Goal: Communication & Community: Participate in discussion

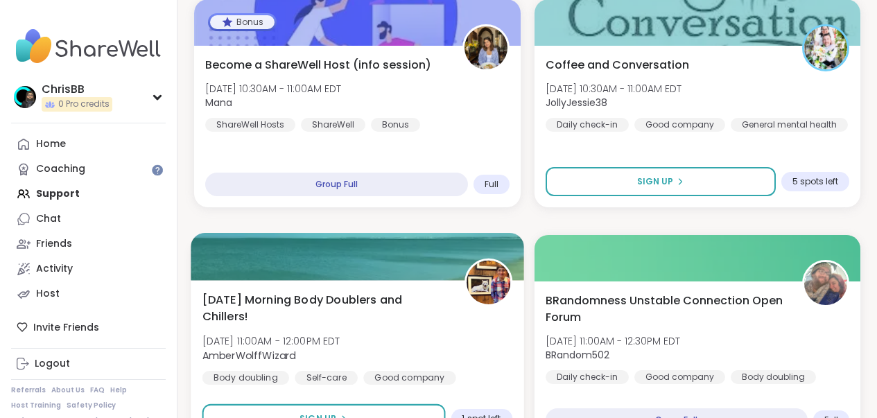
scroll to position [430, 0]
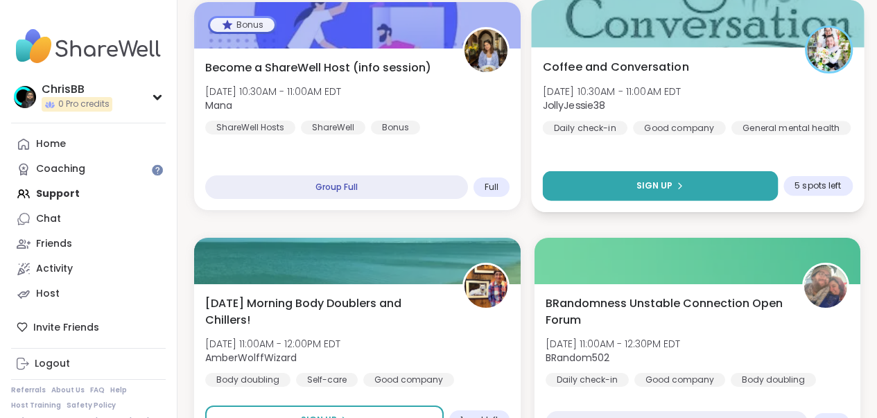
click at [674, 180] on div "Sign Up" at bounding box center [660, 186] width 48 height 12
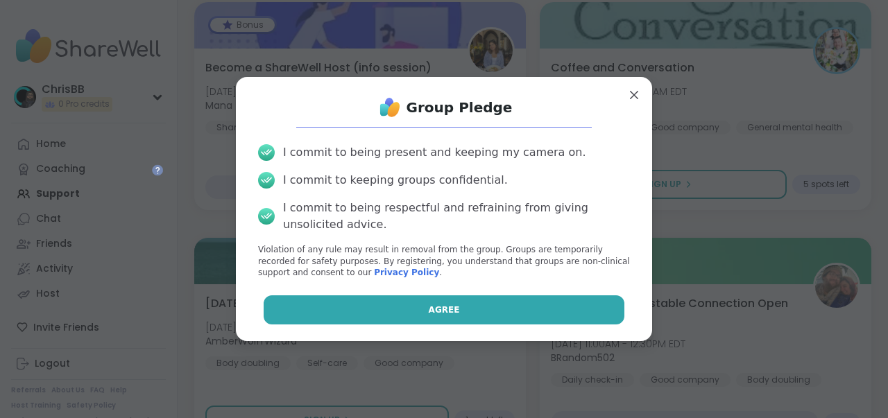
click at [431, 307] on span "Agree" at bounding box center [444, 310] width 31 height 12
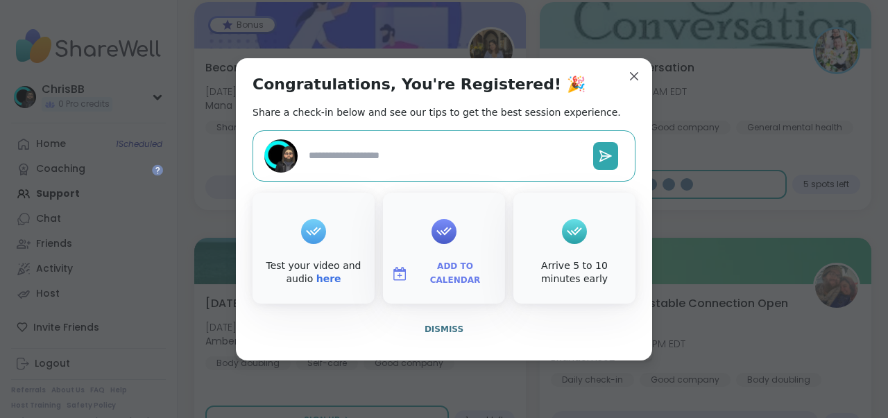
type textarea "*"
click at [443, 328] on span "Dismiss" at bounding box center [444, 330] width 39 height 10
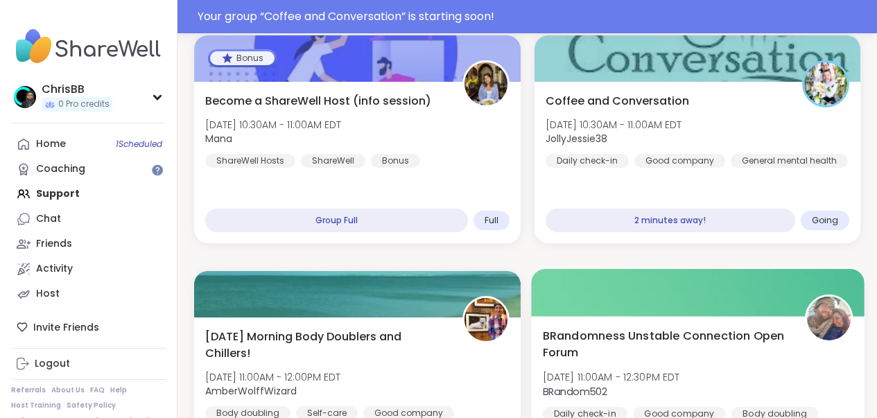
scroll to position [463, 0]
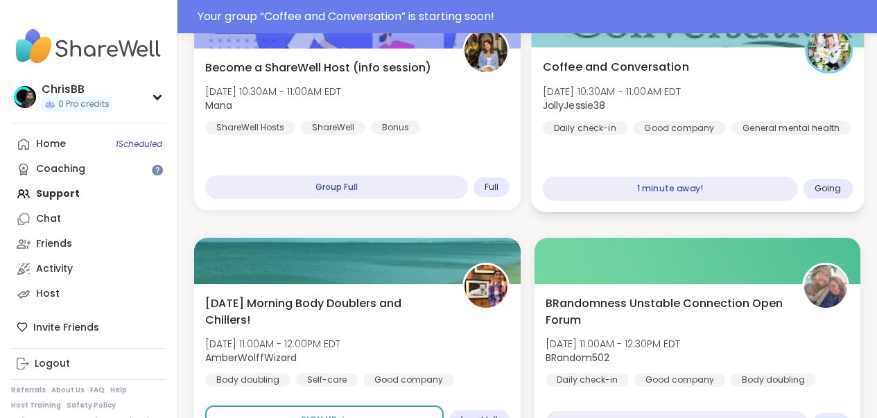
click at [677, 144] on div "Coffee and Conversation [DATE] 10:30AM - 11:00AM EDT JollyJessie38 Daily check-…" at bounding box center [697, 129] width 333 height 165
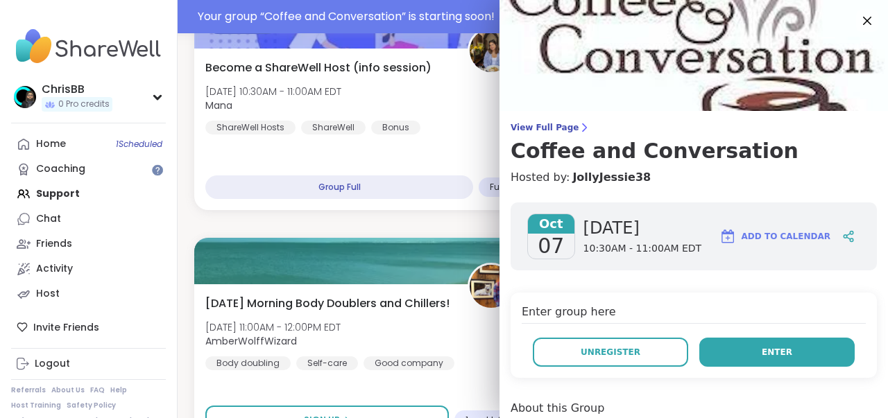
click at [754, 348] on button "Enter" at bounding box center [776, 352] width 155 height 29
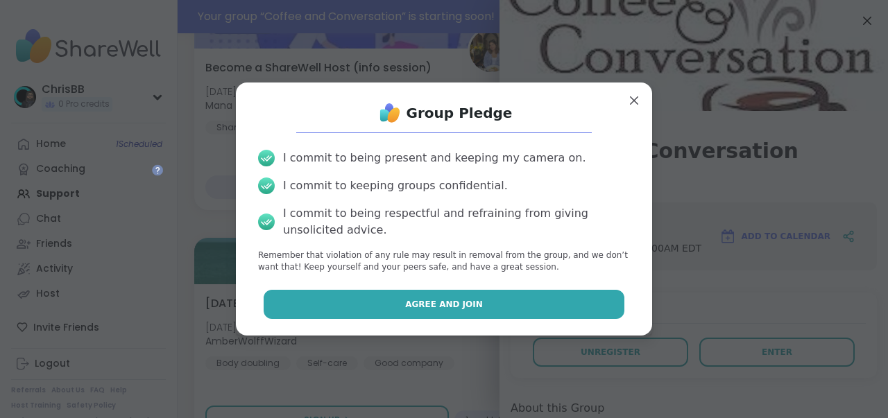
click at [445, 301] on span "Agree and Join" at bounding box center [444, 304] width 78 height 12
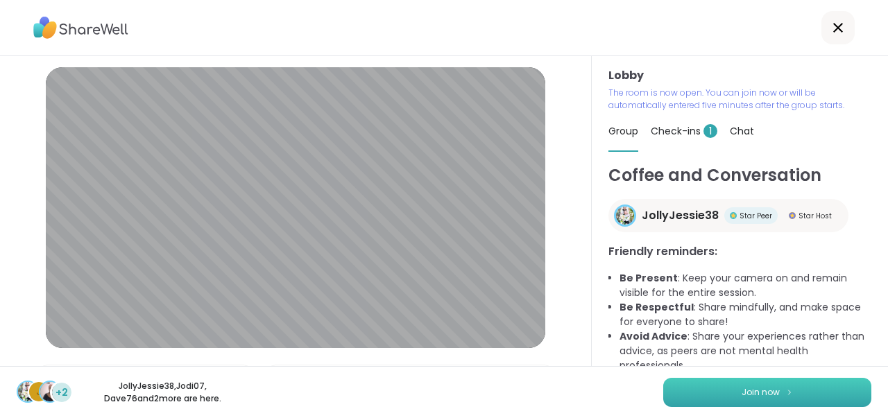
click at [739, 400] on button "Join now" at bounding box center [767, 392] width 208 height 29
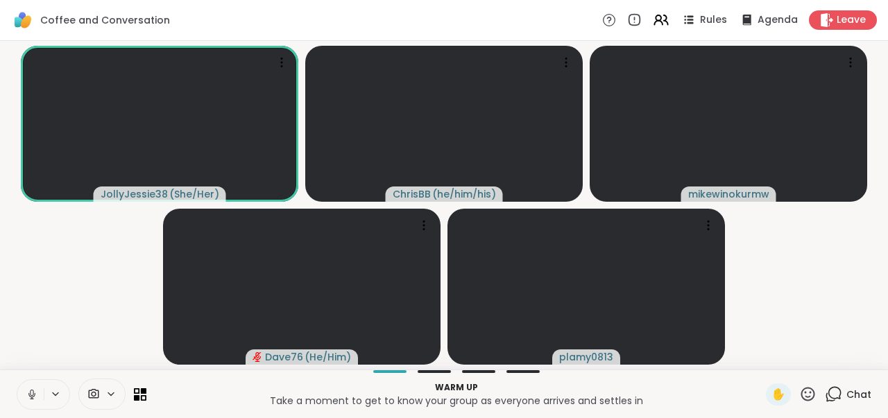
click at [35, 397] on icon at bounding box center [32, 394] width 12 height 12
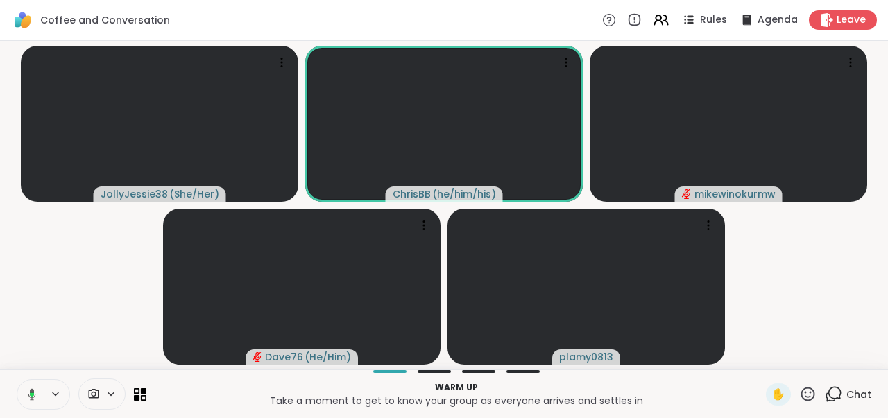
click at [35, 397] on icon at bounding box center [30, 394] width 12 height 12
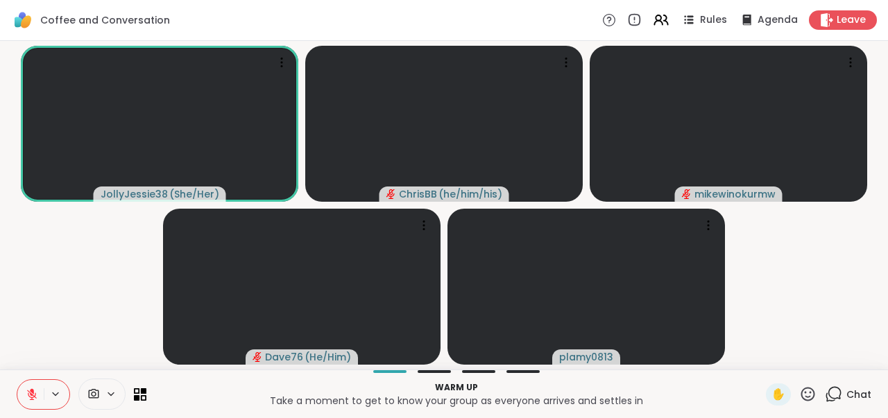
click at [38, 391] on button at bounding box center [30, 394] width 26 height 29
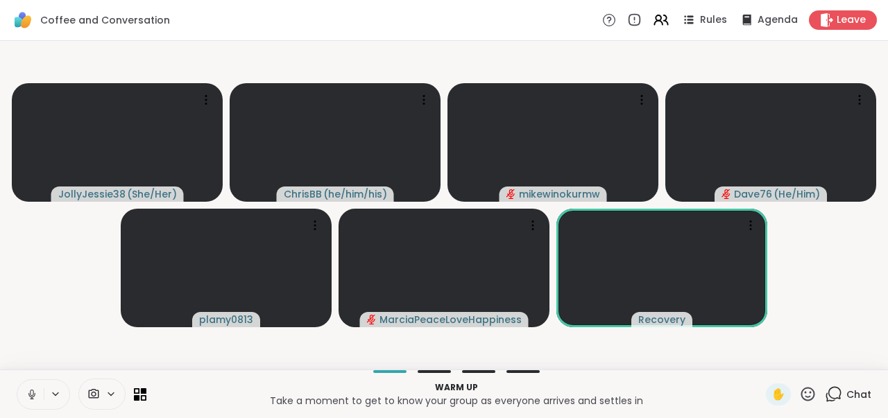
click at [30, 397] on icon at bounding box center [32, 394] width 12 height 12
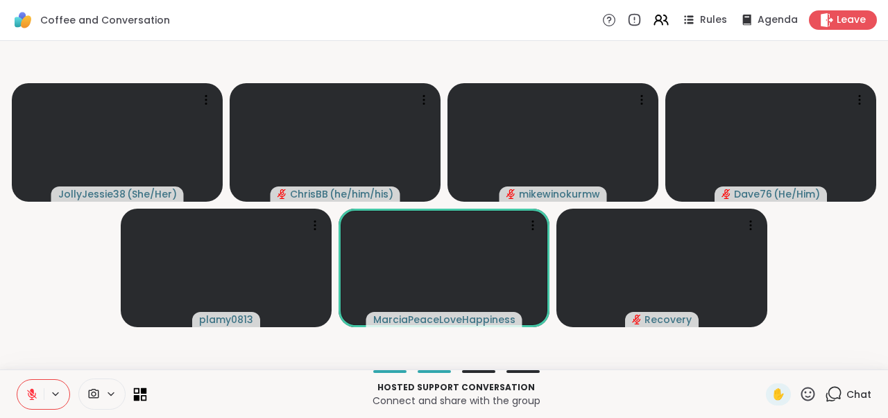
click at [139, 398] on icon at bounding box center [137, 398] width 6 height 6
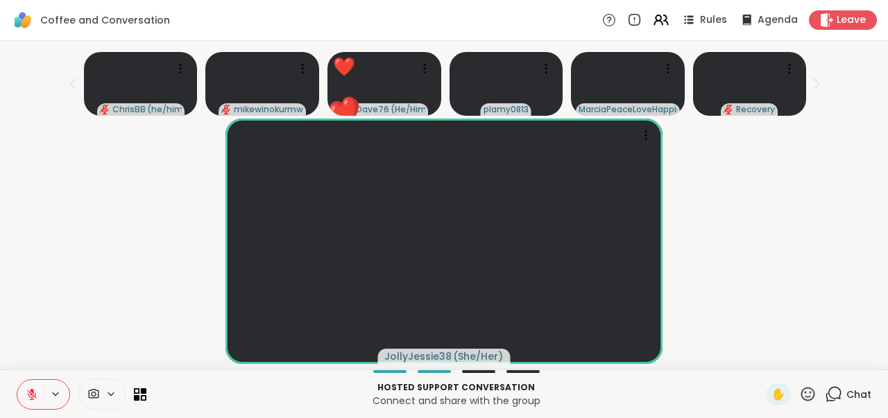
click at [37, 394] on icon at bounding box center [32, 394] width 12 height 12
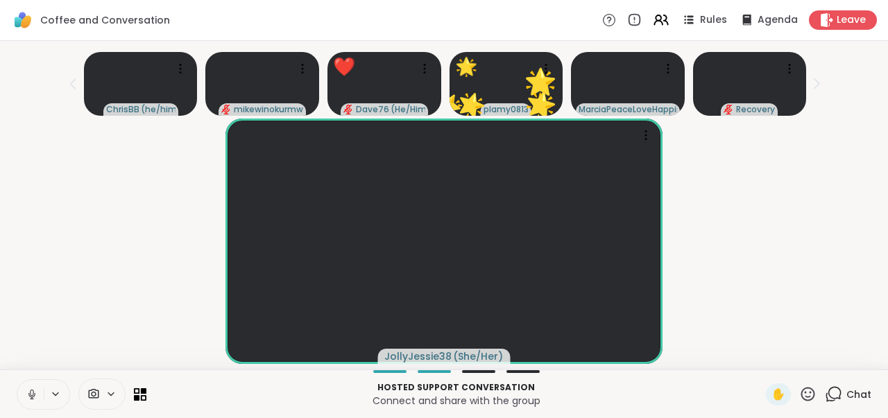
click at [33, 395] on icon at bounding box center [31, 393] width 3 height 6
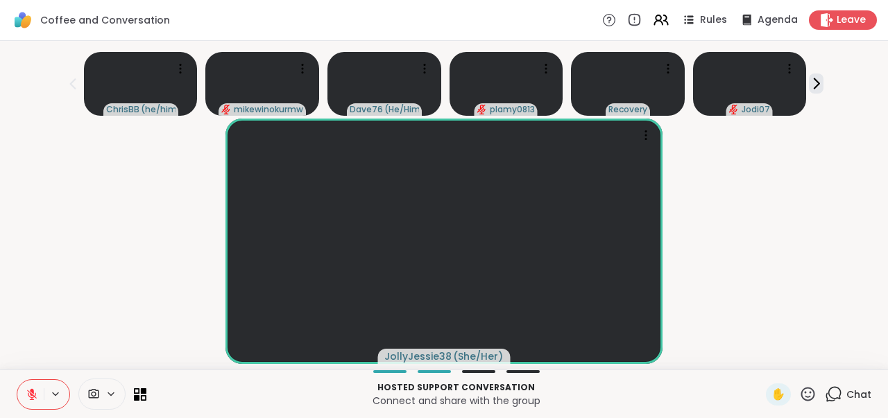
click at [31, 397] on icon at bounding box center [32, 395] width 10 height 10
click at [32, 393] on icon at bounding box center [32, 394] width 8 height 12
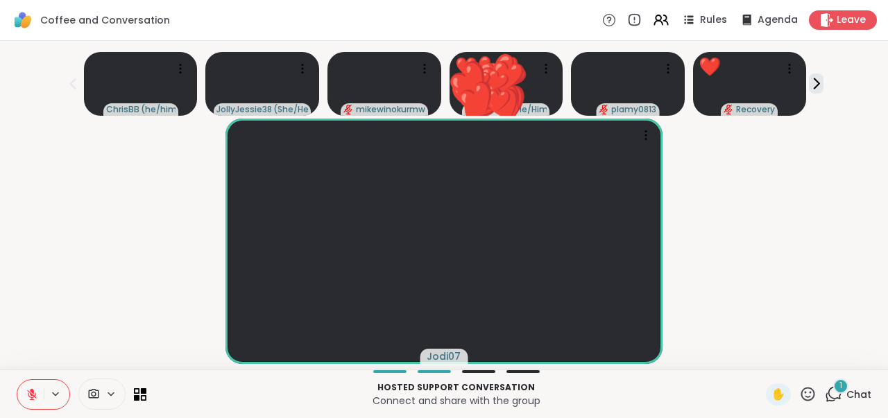
click at [832, 398] on icon at bounding box center [833, 394] width 17 height 17
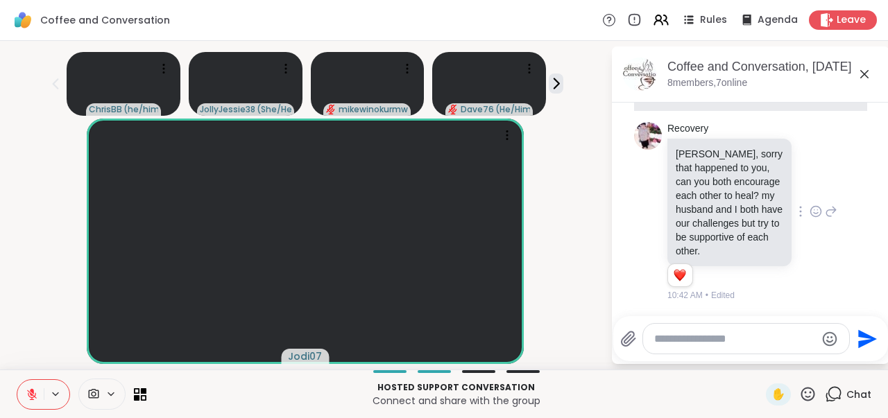
scroll to position [60, 0]
click at [809, 205] on icon at bounding box center [815, 212] width 12 height 14
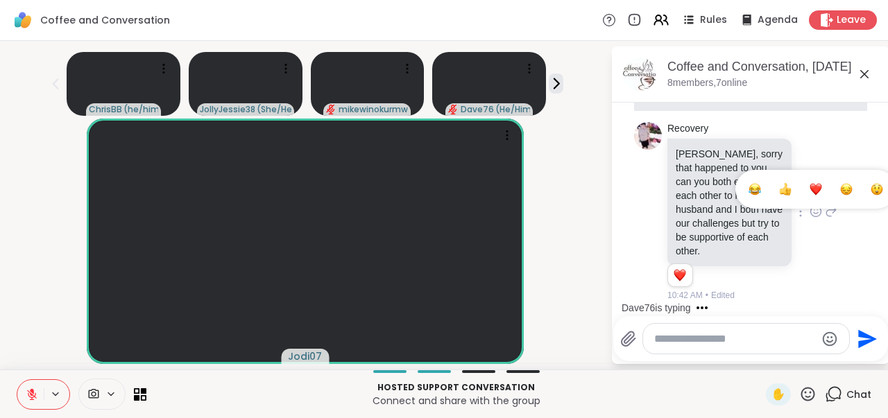
click at [809, 183] on div "Select Reaction: Heart" at bounding box center [815, 189] width 12 height 12
click at [739, 343] on textarea "Type your message" at bounding box center [735, 339] width 162 height 14
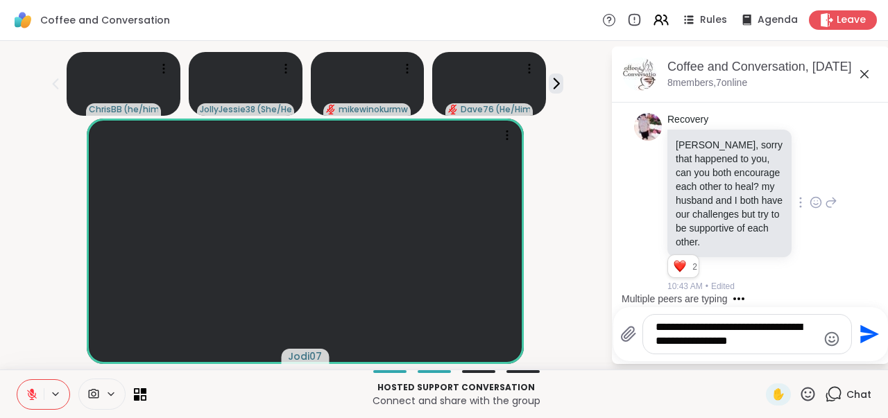
type textarea "**********"
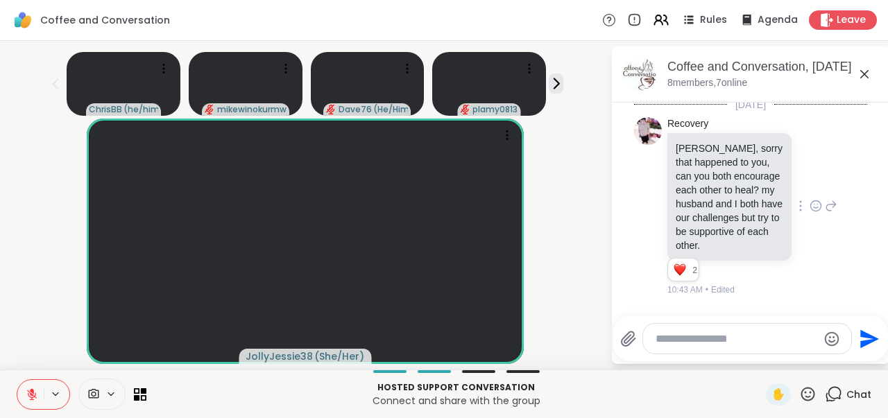
scroll to position [0, 0]
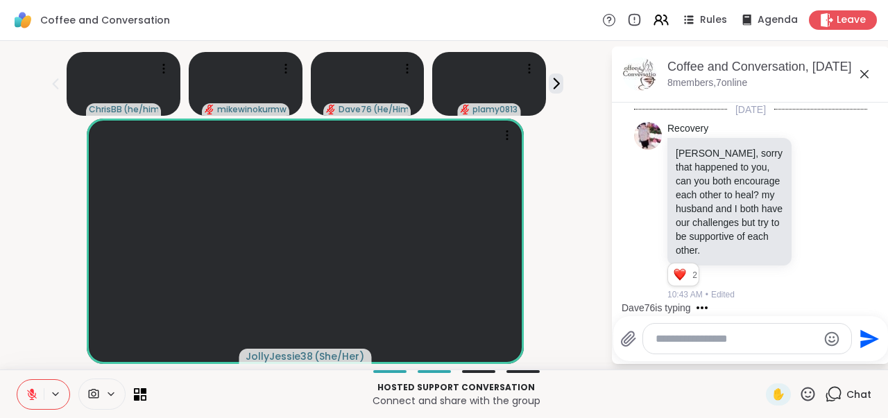
click at [825, 219] on icon at bounding box center [831, 211] width 12 height 17
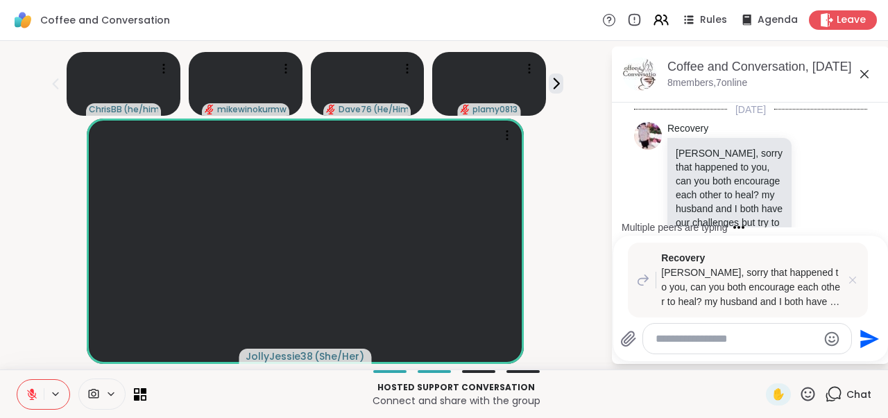
click at [846, 282] on icon at bounding box center [853, 280] width 14 height 14
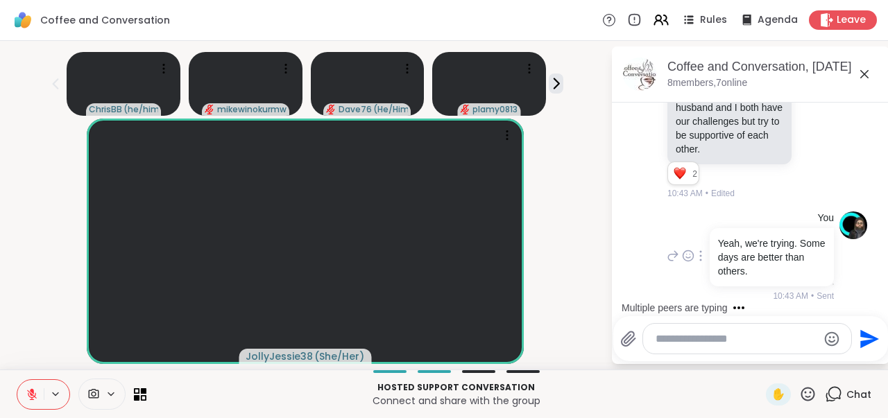
scroll to position [129, 0]
click at [757, 269] on p "Yeah, we're trying. Some days are better than others." at bounding box center [772, 258] width 108 height 42
copy p "Yeah, we're trying. Some days are better than others."
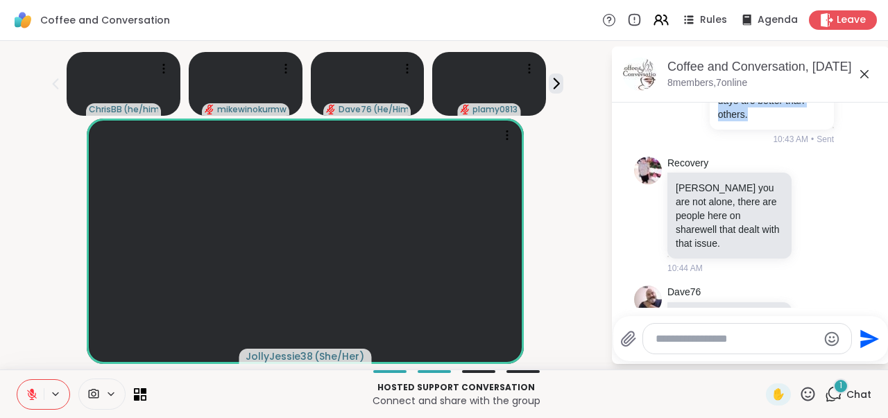
scroll to position [360, 0]
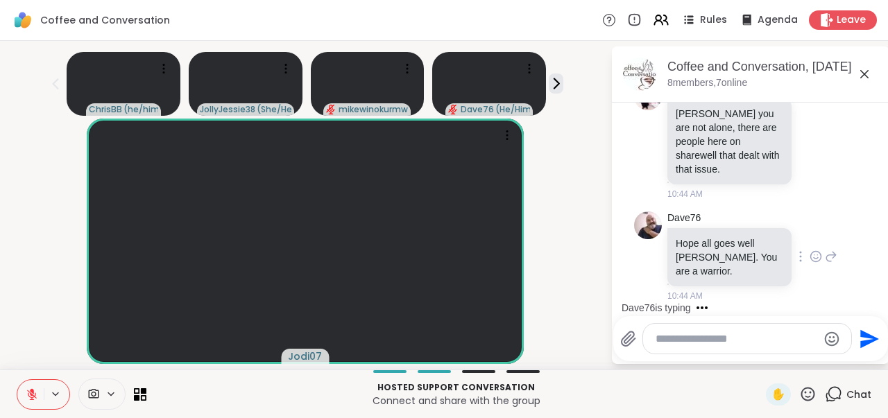
click at [814, 257] on icon at bounding box center [816, 257] width 4 height 1
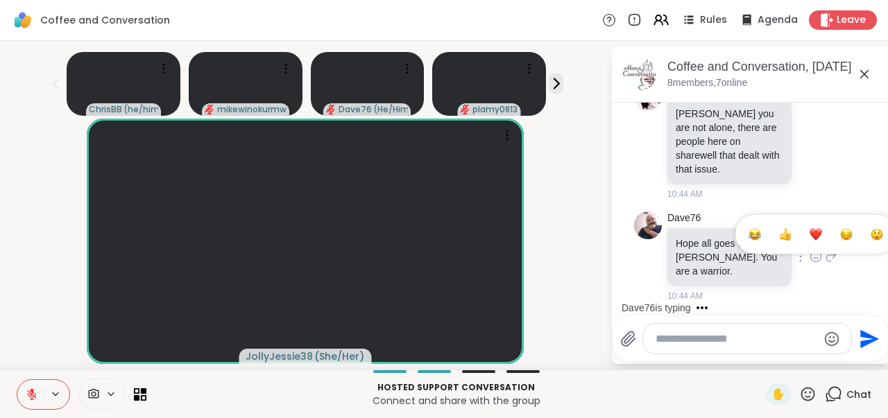
click at [802, 236] on button "Select Reaction: Heart" at bounding box center [816, 235] width 28 height 28
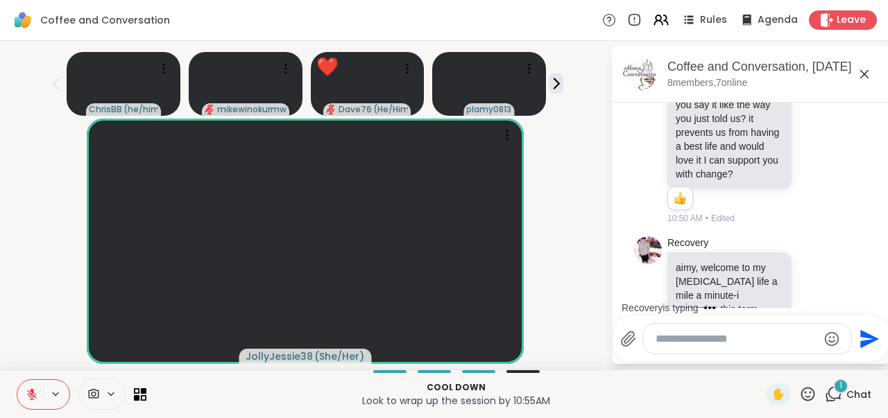
scroll to position [1514, 0]
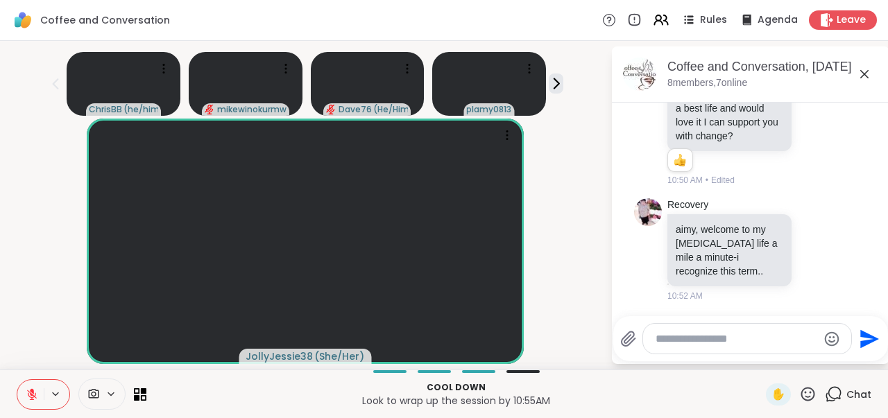
click at [687, 336] on textarea "Type your message" at bounding box center [736, 339] width 162 height 14
type textarea "***"
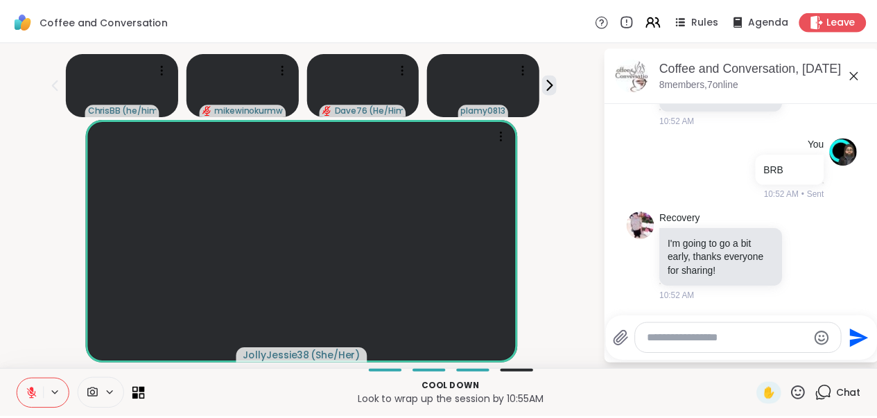
scroll to position [1791, 0]
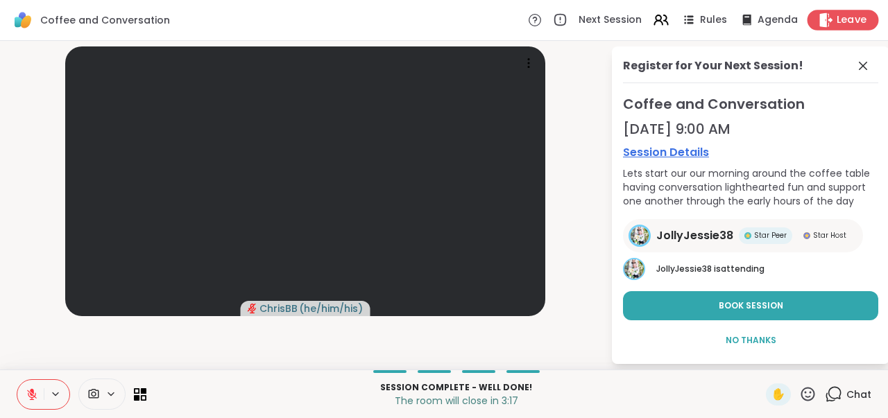
click at [837, 24] on span "Leave" at bounding box center [852, 20] width 31 height 15
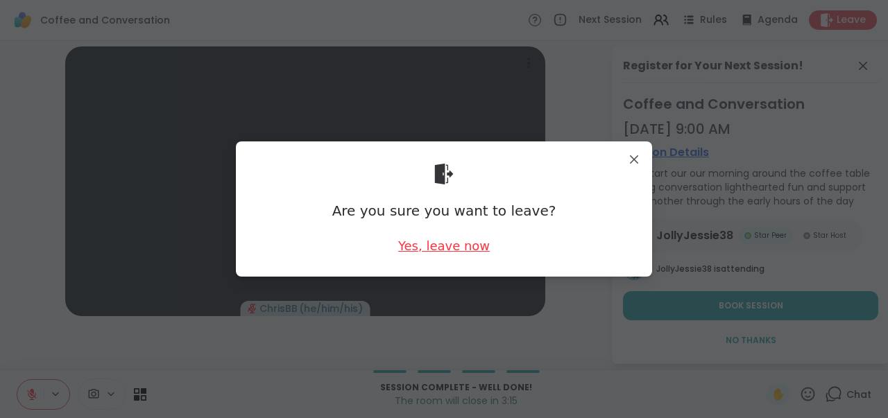
click at [472, 244] on div "Yes, leave now" at bounding box center [444, 245] width 92 height 17
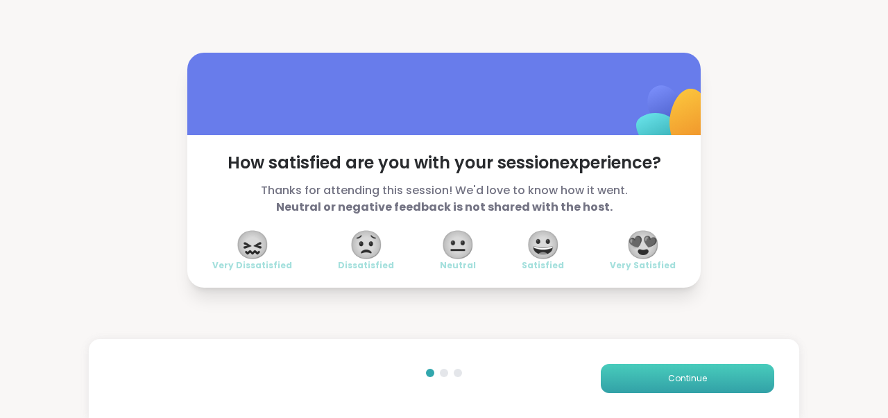
click at [668, 379] on span "Continue" at bounding box center [687, 378] width 39 height 12
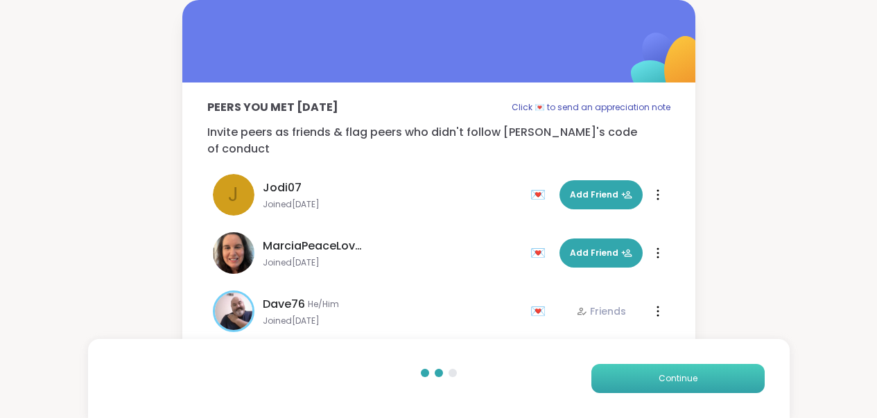
click at [665, 379] on span "Continue" at bounding box center [678, 378] width 39 height 12
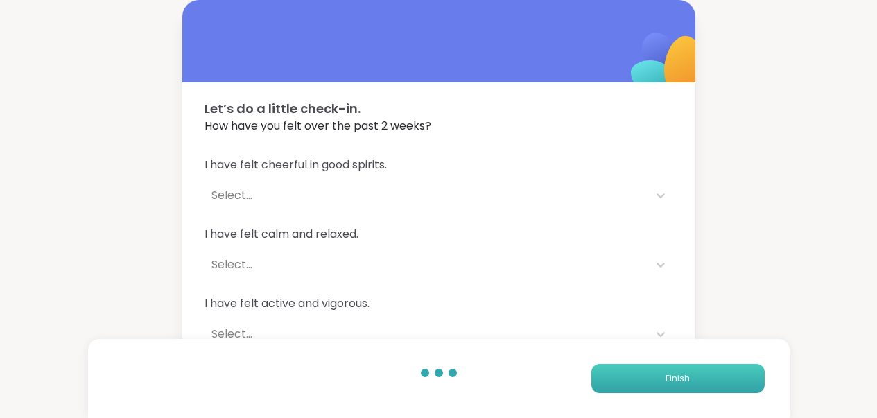
click at [665, 379] on button "Finish" at bounding box center [678, 378] width 173 height 29
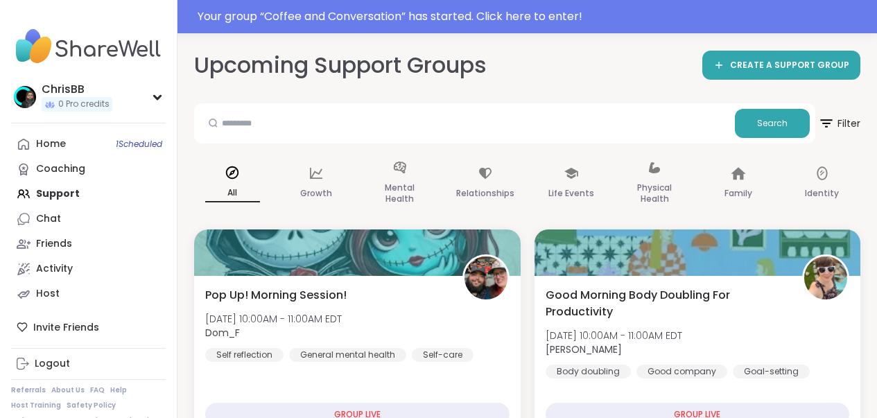
click at [50, 197] on div "Home 1 Scheduled Coaching Support Chat Friends Activity Host" at bounding box center [88, 219] width 155 height 175
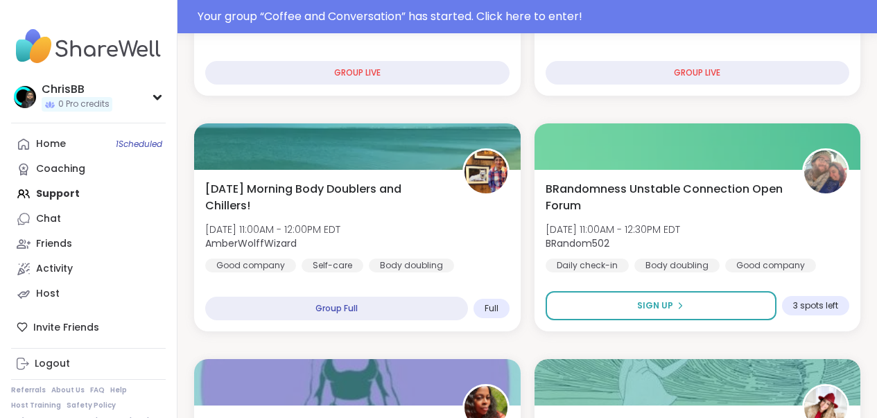
scroll to position [755, 0]
